Goal: Task Accomplishment & Management: Manage account settings

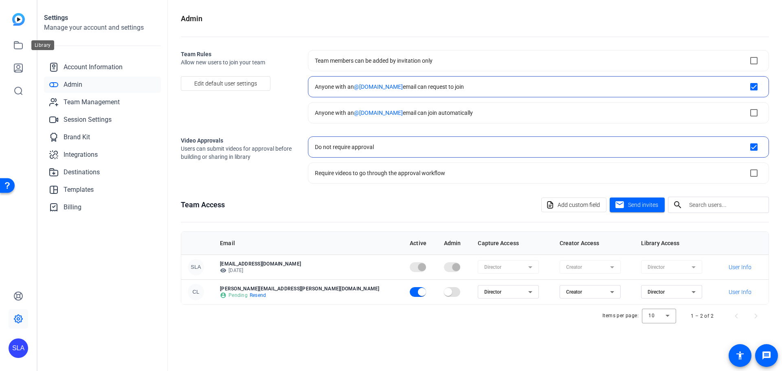
drag, startPoint x: 24, startPoint y: 44, endPoint x: 36, endPoint y: 46, distance: 12.1
click at [24, 44] on link at bounding box center [19, 45] width 20 height 20
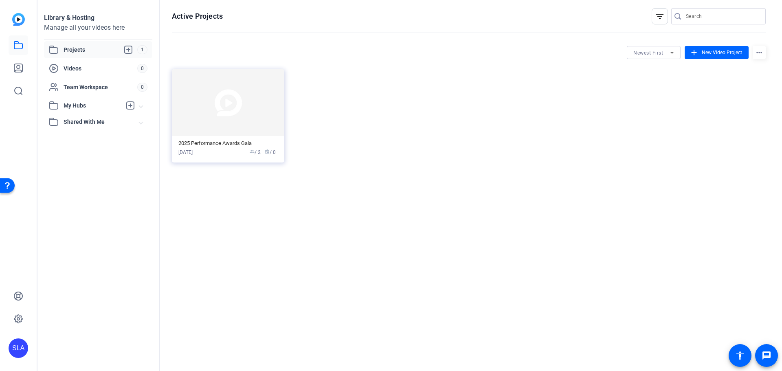
click at [90, 49] on span "Projects" at bounding box center [101, 50] width 74 height 10
click at [215, 139] on mat-card-content "2025 Performance Awards Gala [DATE] group / 2 radio / 0" at bounding box center [228, 149] width 112 height 26
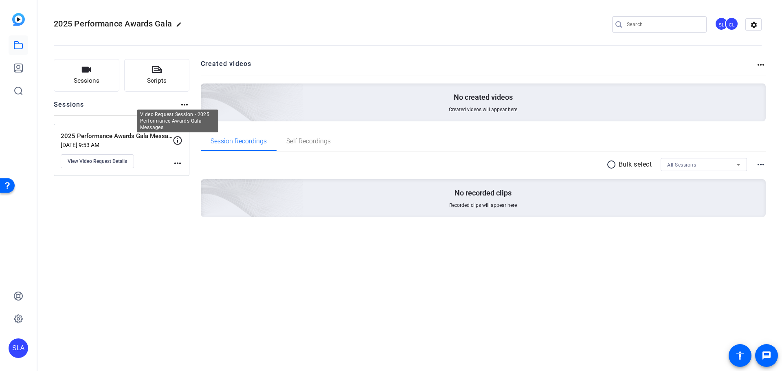
click at [181, 142] on icon at bounding box center [178, 140] width 9 height 9
click at [112, 161] on span "View Video Request Details" at bounding box center [97, 161] width 59 height 7
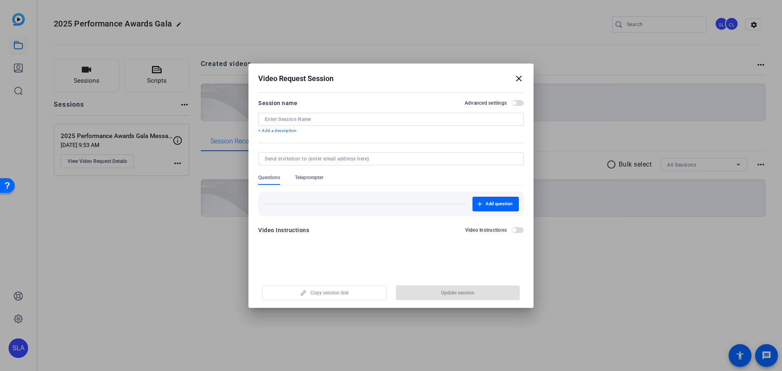
type input "2025 Performance Awards Gala Messages"
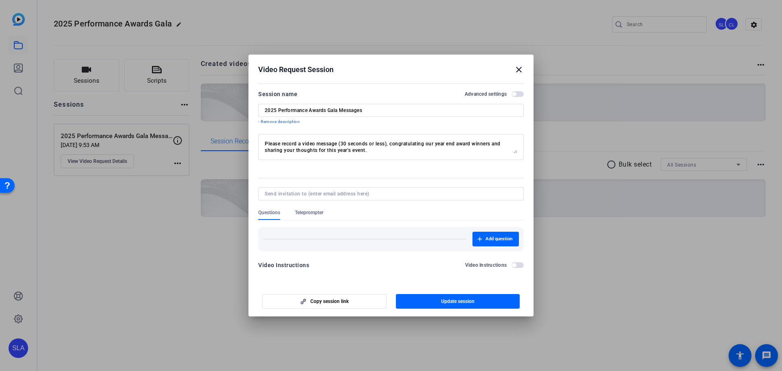
click at [402, 249] on div "Add question" at bounding box center [391, 239] width 266 height 24
click at [519, 70] on mat-icon "close" at bounding box center [519, 70] width 10 height 10
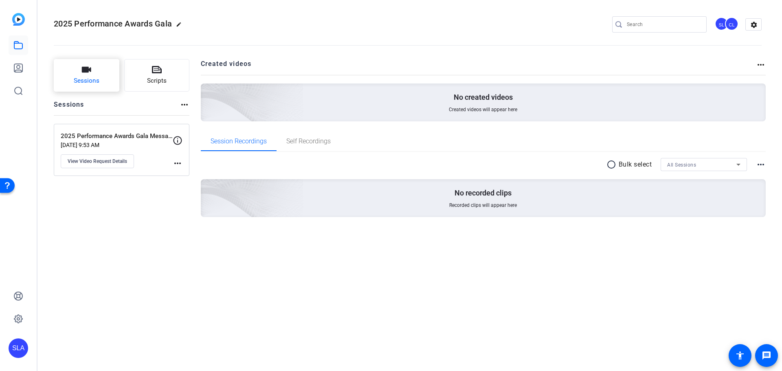
click at [90, 76] on button "Sessions" at bounding box center [87, 75] width 66 height 33
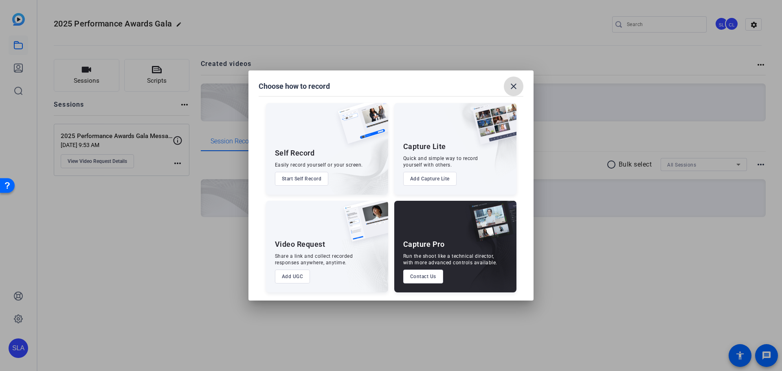
click at [516, 88] on mat-icon "close" at bounding box center [514, 86] width 10 height 10
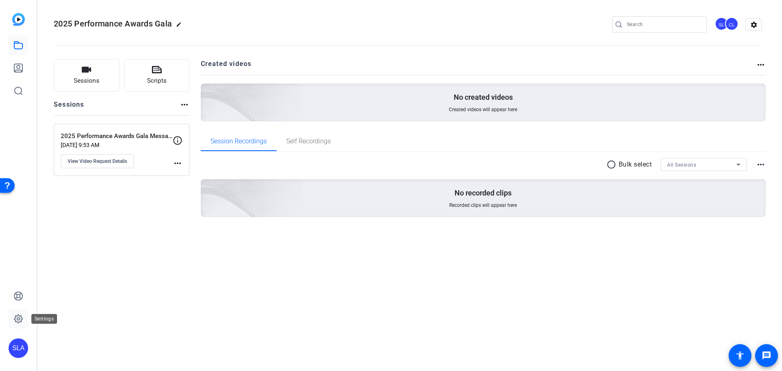
click at [20, 325] on link at bounding box center [19, 319] width 20 height 20
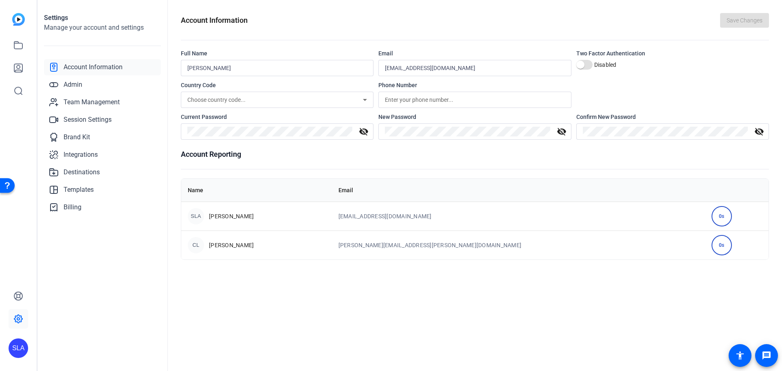
click at [112, 66] on span "Account Information" at bounding box center [93, 67] width 59 height 10
click at [89, 82] on link "Admin" at bounding box center [102, 85] width 117 height 16
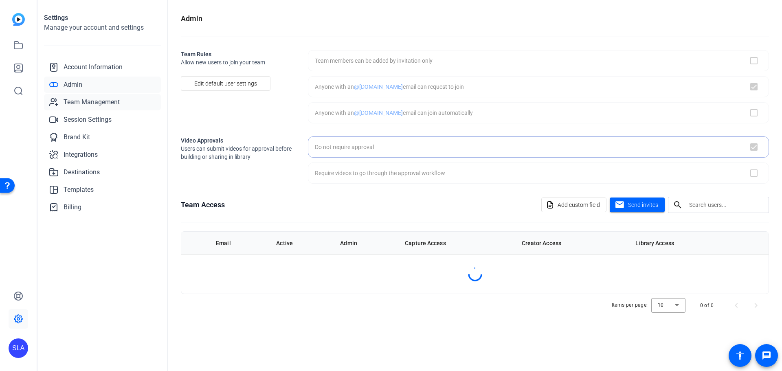
checkbox input "true"
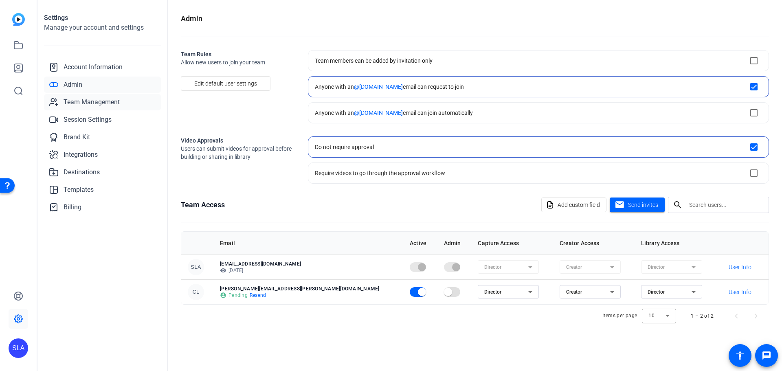
click at [103, 102] on span "Team Management" at bounding box center [92, 102] width 56 height 10
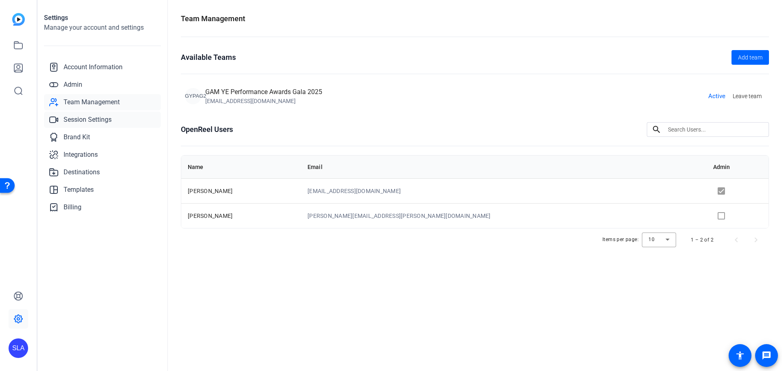
click at [106, 115] on span "Session Settings" at bounding box center [88, 120] width 48 height 10
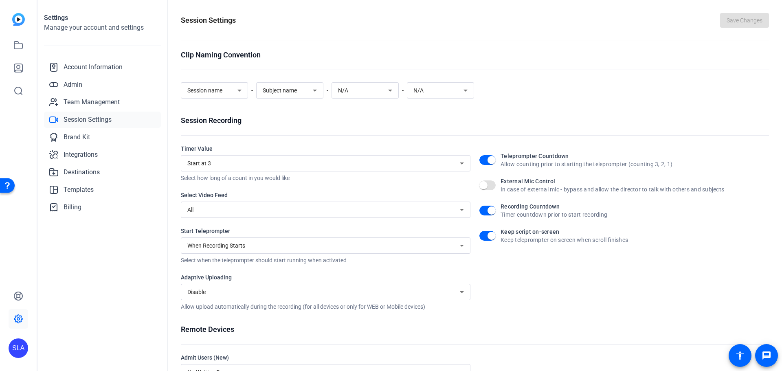
scroll to position [41, 0]
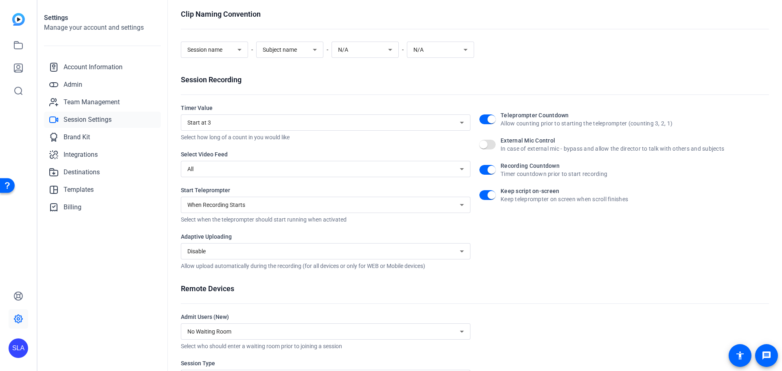
click at [256, 128] on div "Start at 3" at bounding box center [325, 122] width 277 height 16
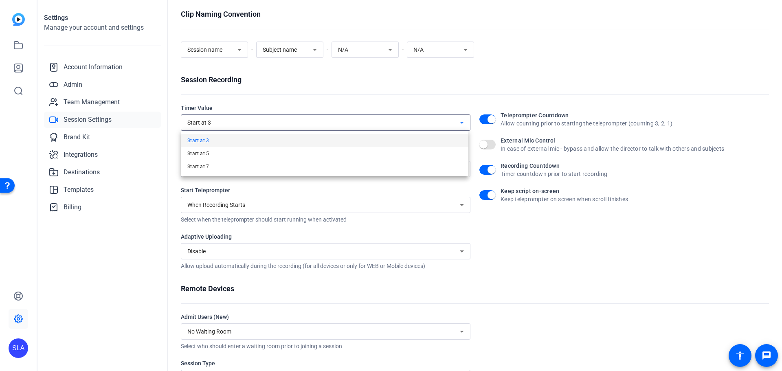
click at [256, 128] on div at bounding box center [391, 185] width 782 height 371
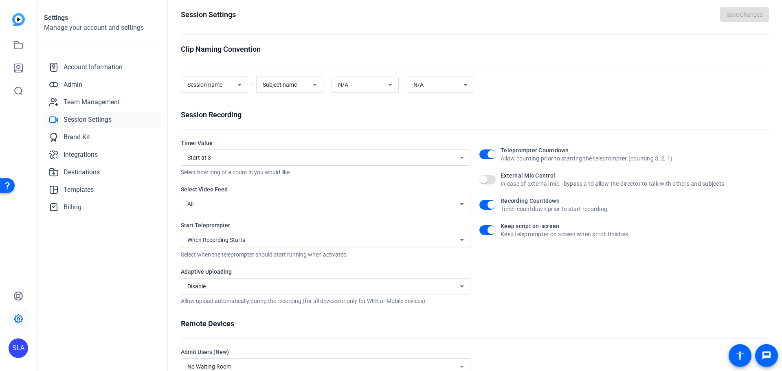
scroll to position [8, 0]
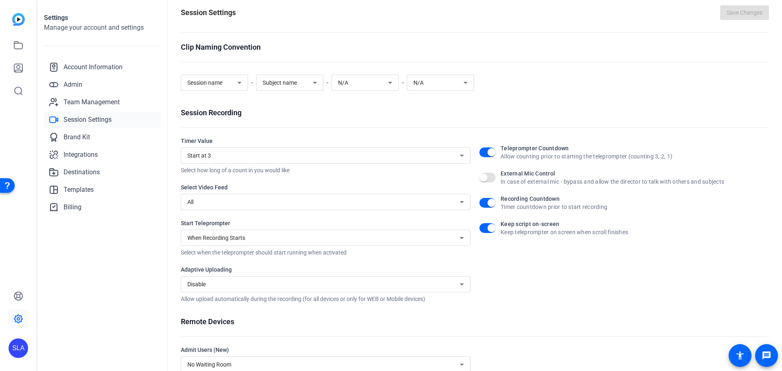
click at [498, 337] on div "Remote Devices Admit Users (New) No Waiting Room Select who should enter a wait…" at bounding box center [475, 373] width 588 height 114
